Goal: Information Seeking & Learning: Find specific fact

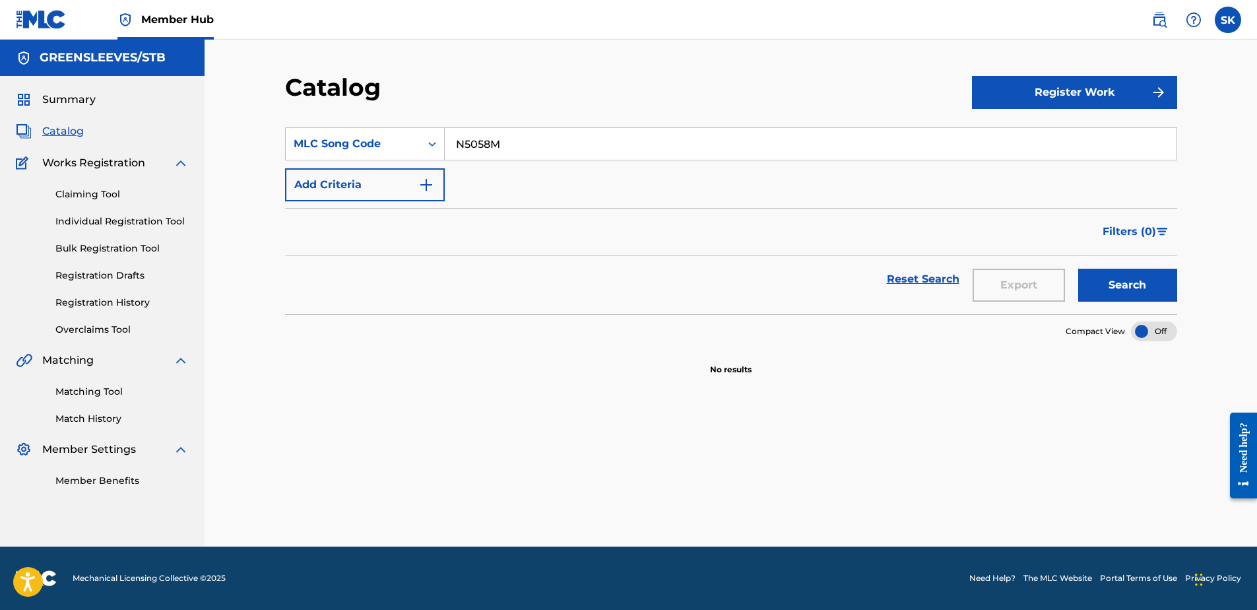
drag, startPoint x: 523, startPoint y: 129, endPoint x: 301, endPoint y: 114, distance: 222.9
click at [301, 114] on section "SearchWithCriteriaacf916f6-3907-4961-b73b-43f03b8a6079 MLC Song Code N5058M Add…" at bounding box center [731, 213] width 892 height 203
paste input "R14749"
type input "R14749"
click at [1123, 283] on button "Search" at bounding box center [1127, 285] width 99 height 33
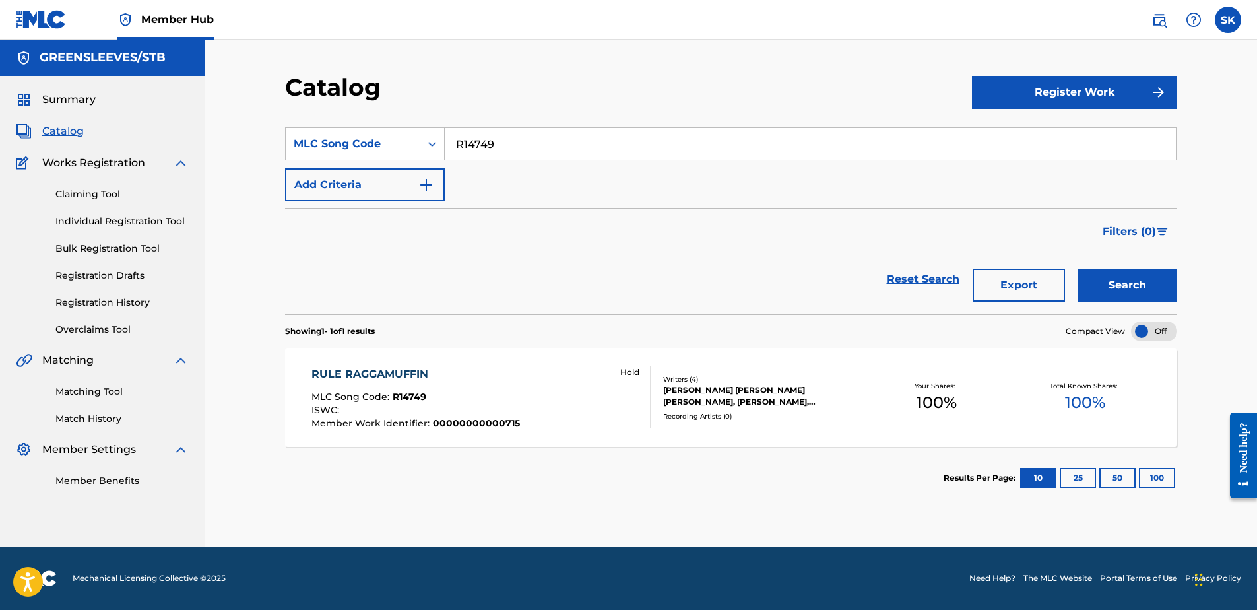
click at [537, 379] on div "RULE RAGGAMUFFIN MLC Song Code : R14749 ISWC : Member Work Identifier : 0000000…" at bounding box center [480, 397] width 339 height 62
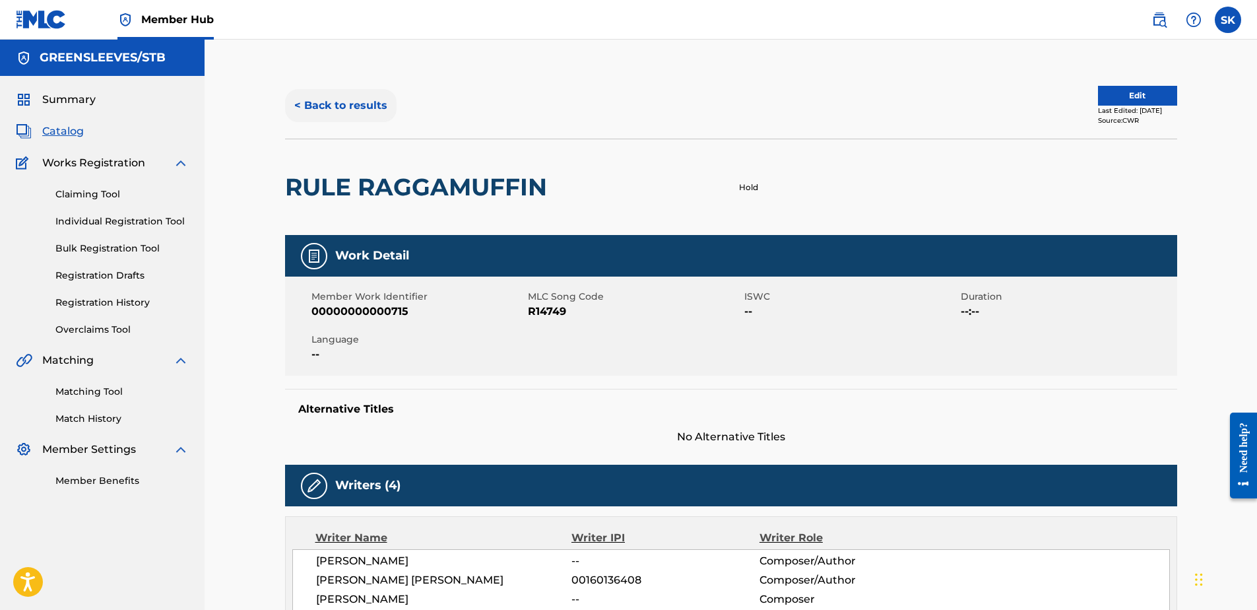
click at [369, 97] on button "< Back to results" at bounding box center [341, 105] width 112 height 33
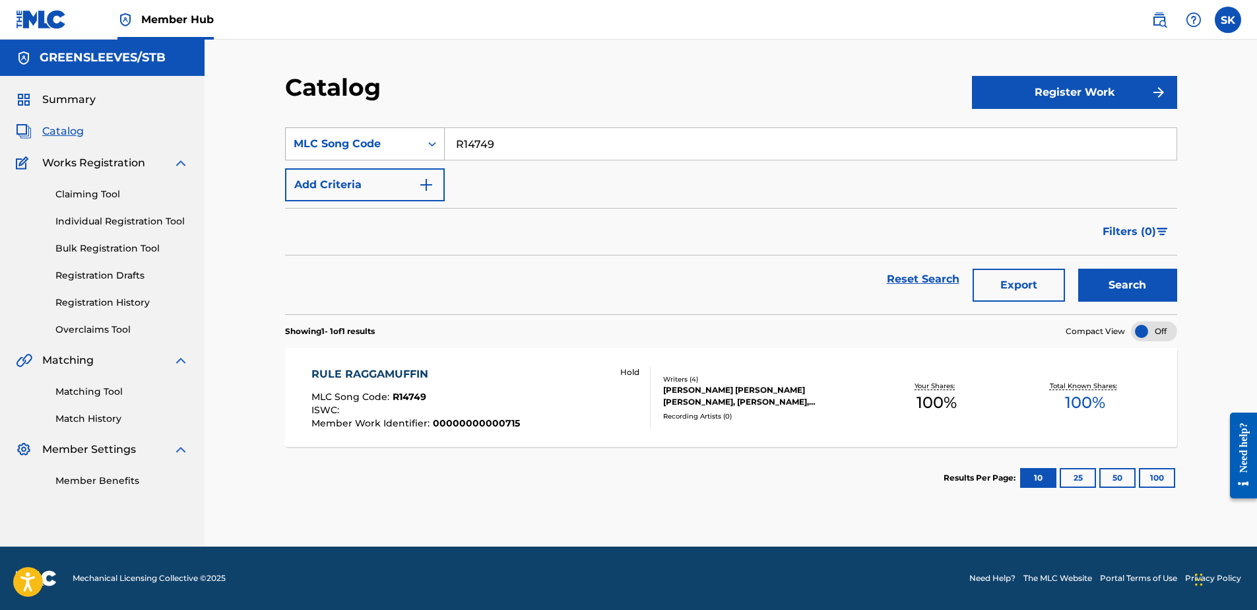
drag, startPoint x: 566, startPoint y: 151, endPoint x: 369, endPoint y: 135, distance: 198.0
click at [369, 135] on div "SearchWithCriteriaacf916f6-3907-4961-b73b-43f03b8a6079 MLC Song Code R14749" at bounding box center [731, 143] width 892 height 33
paste input "Z9381Y"
click at [1144, 298] on button "Search" at bounding box center [1127, 285] width 99 height 33
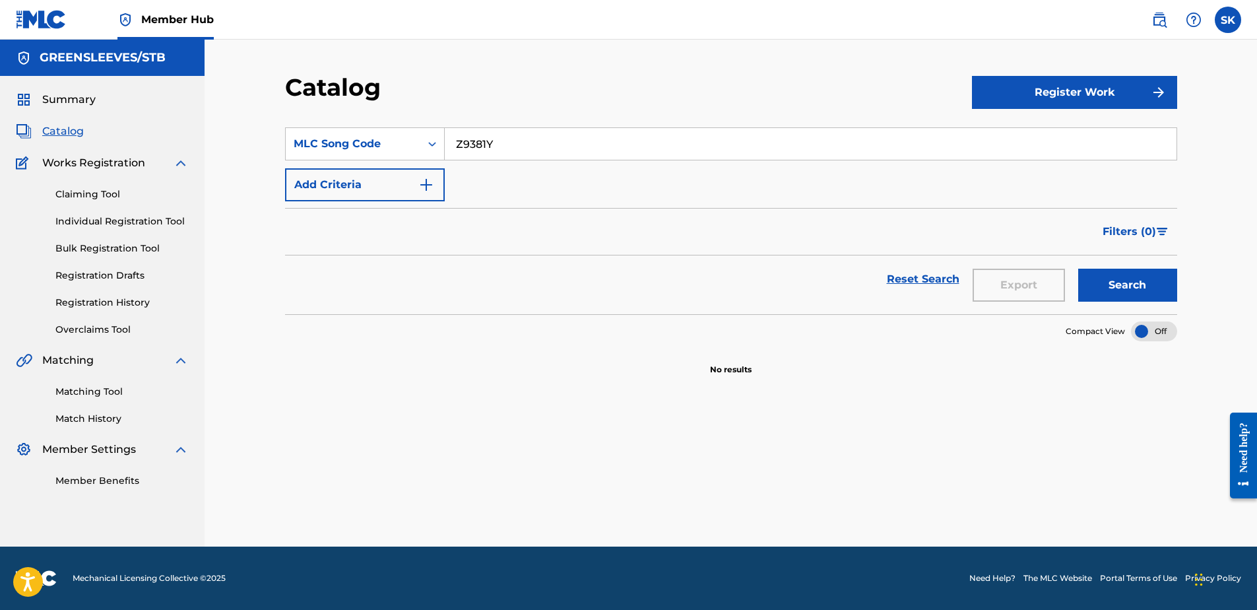
click at [510, 121] on section "SearchWithCriteriaacf916f6-3907-4961-b73b-43f03b8a6079 MLC Song Code Z9381Y Add…" at bounding box center [731, 213] width 892 height 203
click at [524, 153] on input "Z9381Y" at bounding box center [811, 144] width 732 height 32
drag, startPoint x: 440, startPoint y: 141, endPoint x: 356, endPoint y: 130, distance: 84.5
click at [356, 130] on div "SearchWithCriteriaacf916f6-3907-4961-b73b-43f03b8a6079 MLC Song Code Z9381Y" at bounding box center [731, 143] width 892 height 33
click at [1113, 270] on button "Search" at bounding box center [1127, 285] width 99 height 33
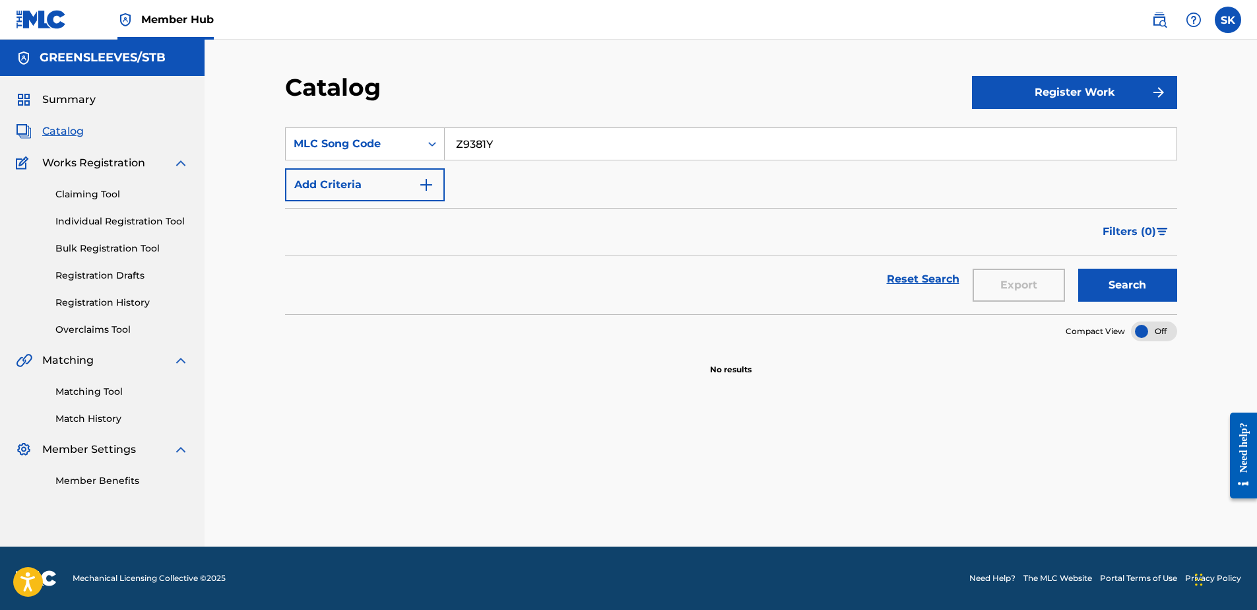
drag, startPoint x: 505, startPoint y: 141, endPoint x: 340, endPoint y: 122, distance: 166.0
click at [340, 122] on section "SearchWithCriteriaacf916f6-3907-4961-b73b-43f03b8a6079 MLC Song Code Z9381Y Add…" at bounding box center [731, 213] width 892 height 203
paste input "D43602"
type input "D43602"
click at [1141, 296] on button "Search" at bounding box center [1127, 285] width 99 height 33
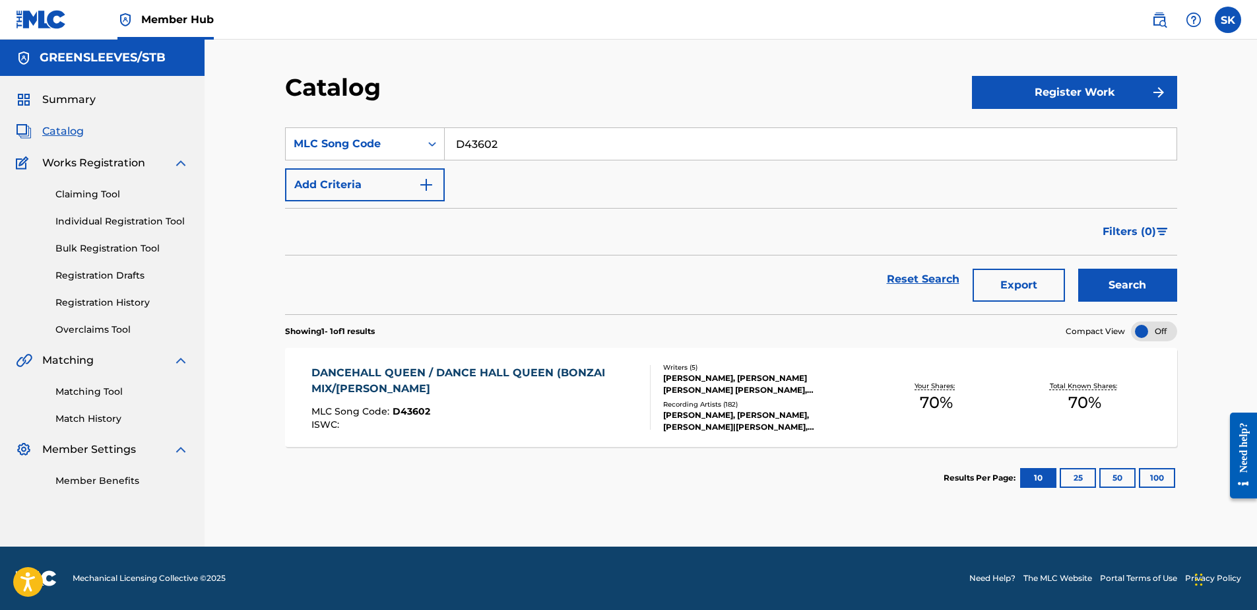
click at [351, 416] on span "MLC Song Code :" at bounding box center [351, 411] width 81 height 12
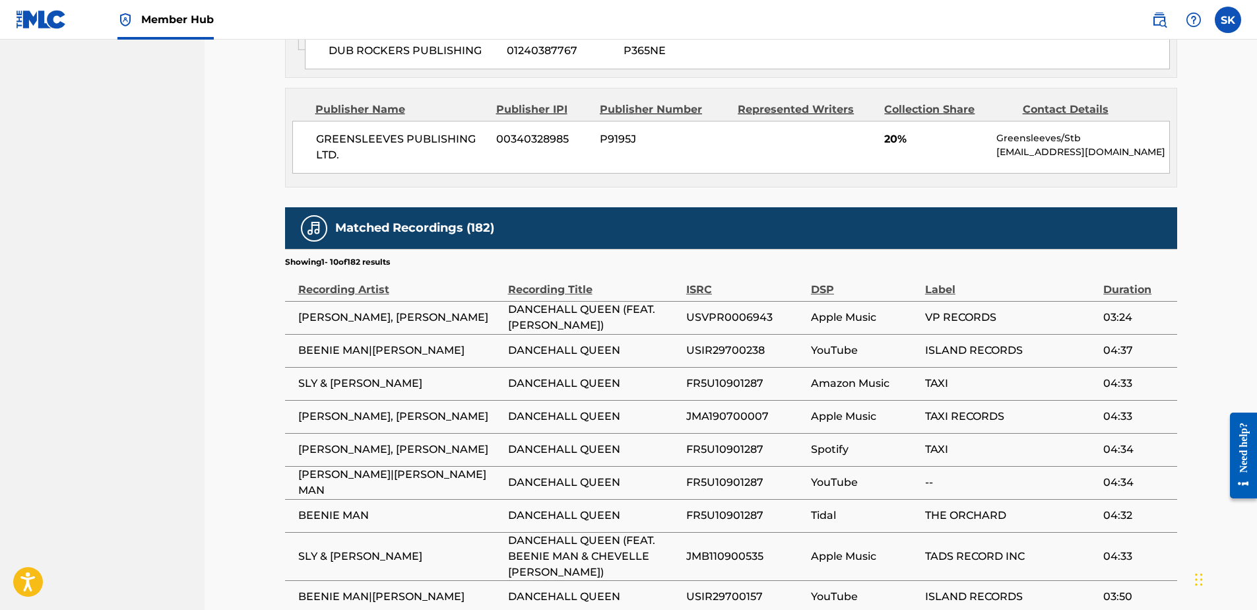
scroll to position [924, 0]
